Goal: Book appointment/travel/reservation

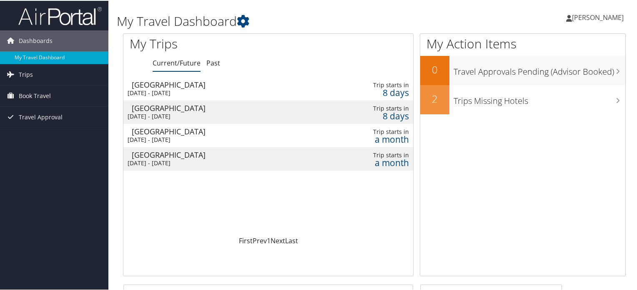
click at [193, 90] on div "Tue 16 Sep 2025 - Fri 19 Sep 2025" at bounding box center [219, 92] width 183 height 8
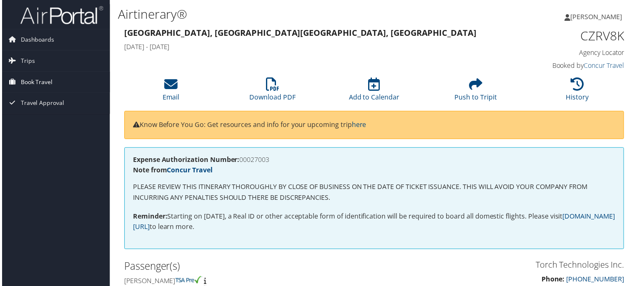
click at [42, 84] on span "Book Travel" at bounding box center [35, 82] width 32 height 21
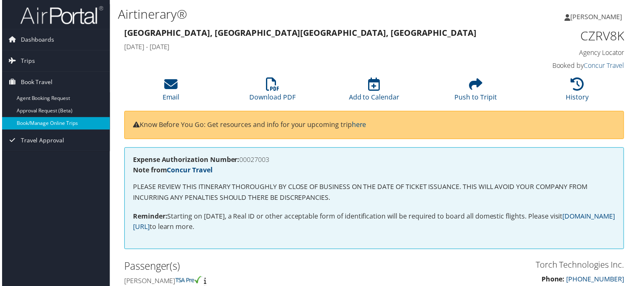
click at [50, 123] on link "Book/Manage Online Trips" at bounding box center [54, 124] width 108 height 13
